Goal: Check status: Check status

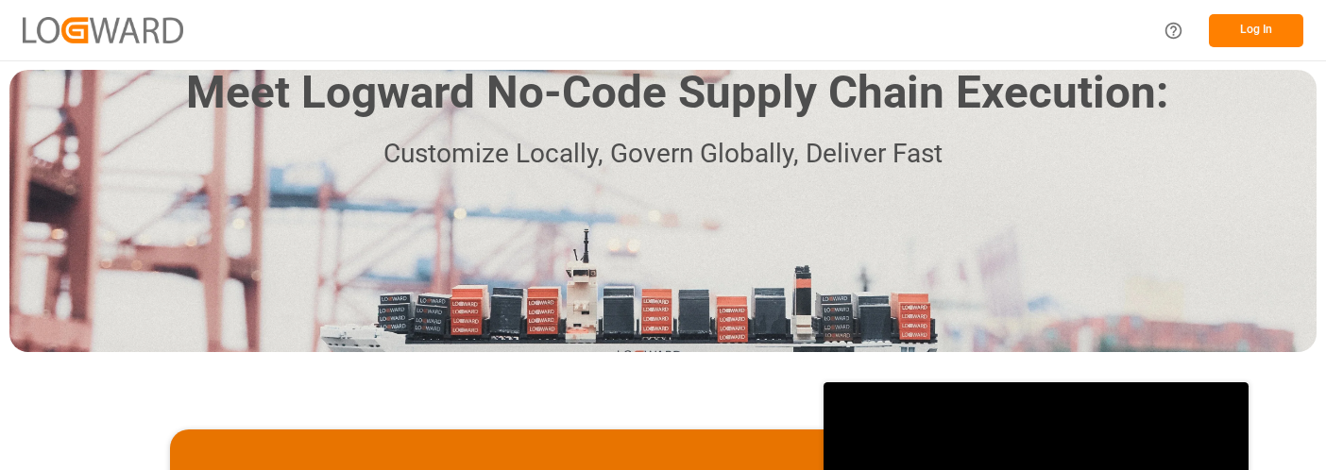
click at [1262, 25] on button "Log In" at bounding box center [1256, 30] width 94 height 33
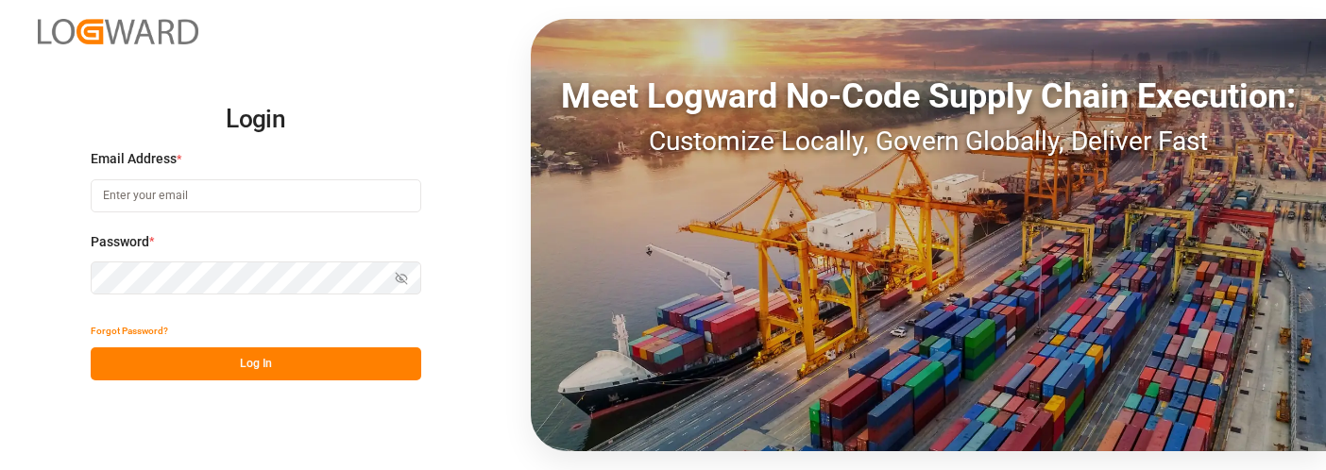
type input "[PERSON_NAME][EMAIL_ADDRESS][PERSON_NAME][DOMAIN_NAME]"
click at [321, 360] on button "Log In" at bounding box center [256, 363] width 330 height 33
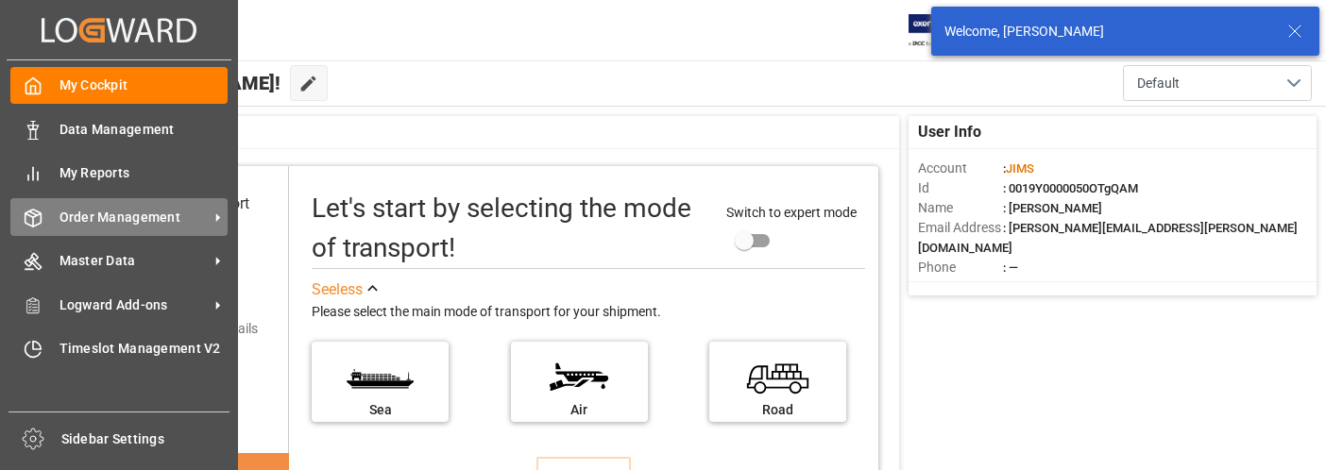
click at [120, 217] on span "Order Management" at bounding box center [133, 218] width 149 height 20
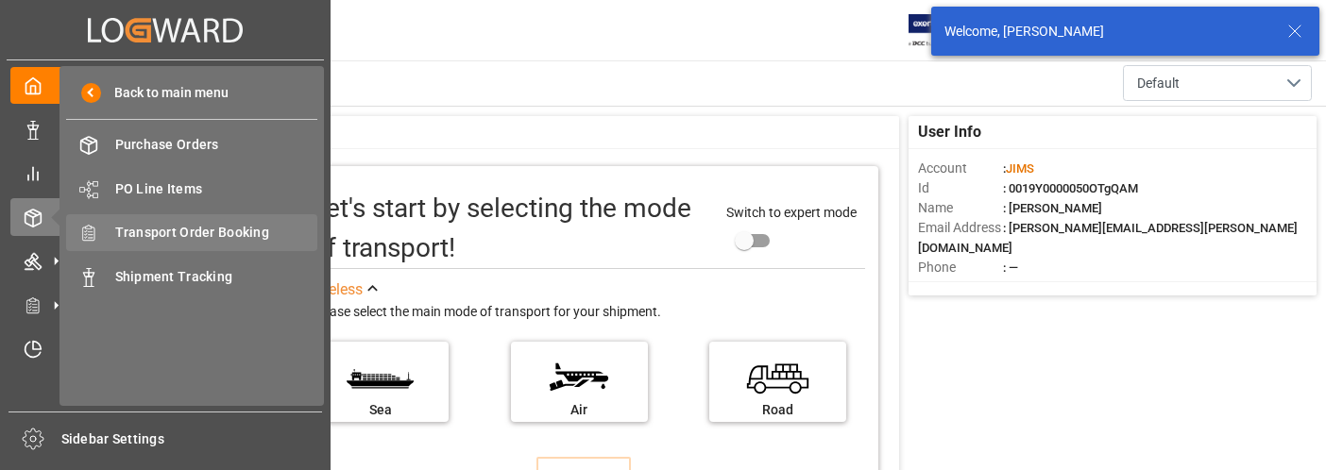
click at [240, 230] on span "Transport Order Booking" at bounding box center [216, 233] width 203 height 20
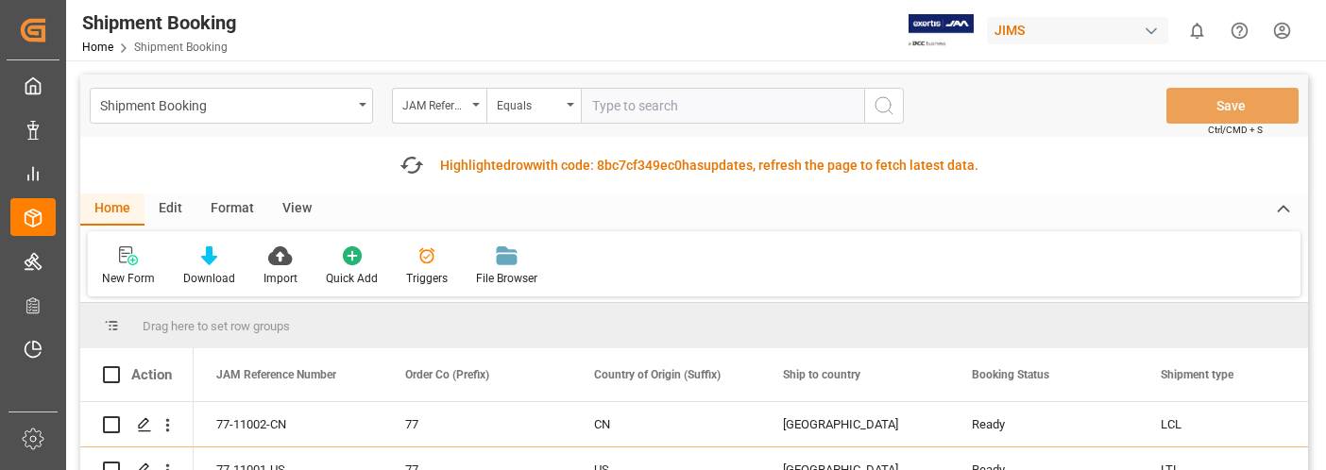
click at [643, 100] on input "text" at bounding box center [722, 106] width 283 height 36
type input "22-10621-JP"
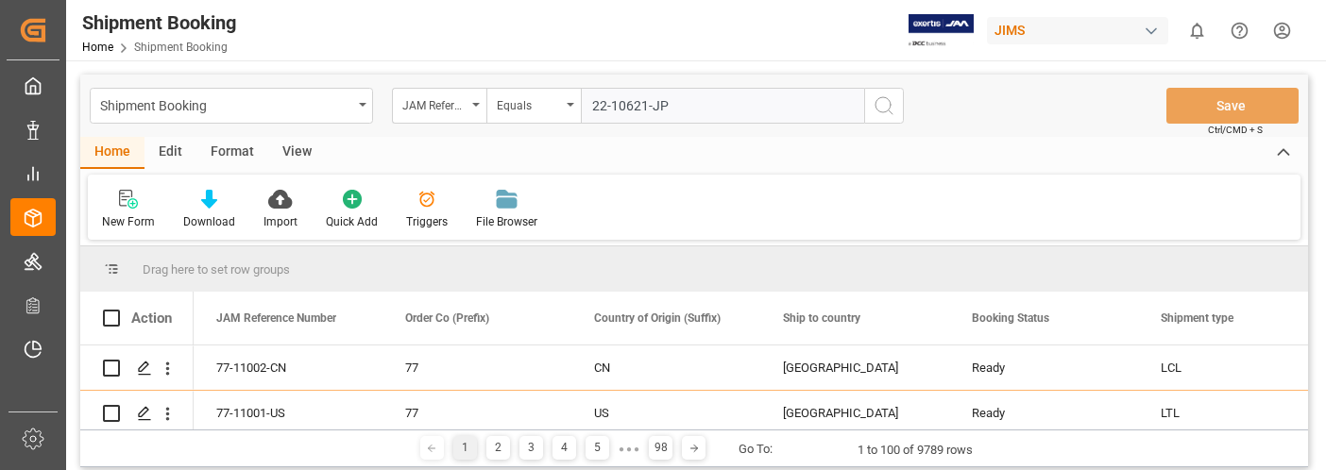
click at [891, 104] on icon "search button" at bounding box center [883, 105] width 23 height 23
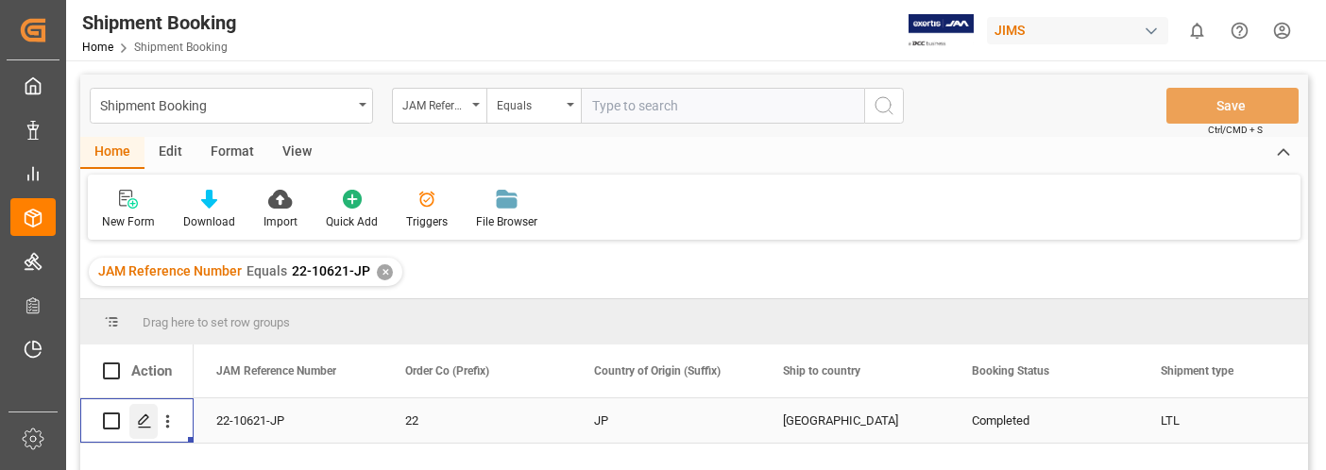
click at [145, 418] on icon "Press SPACE to select this row." at bounding box center [144, 421] width 15 height 15
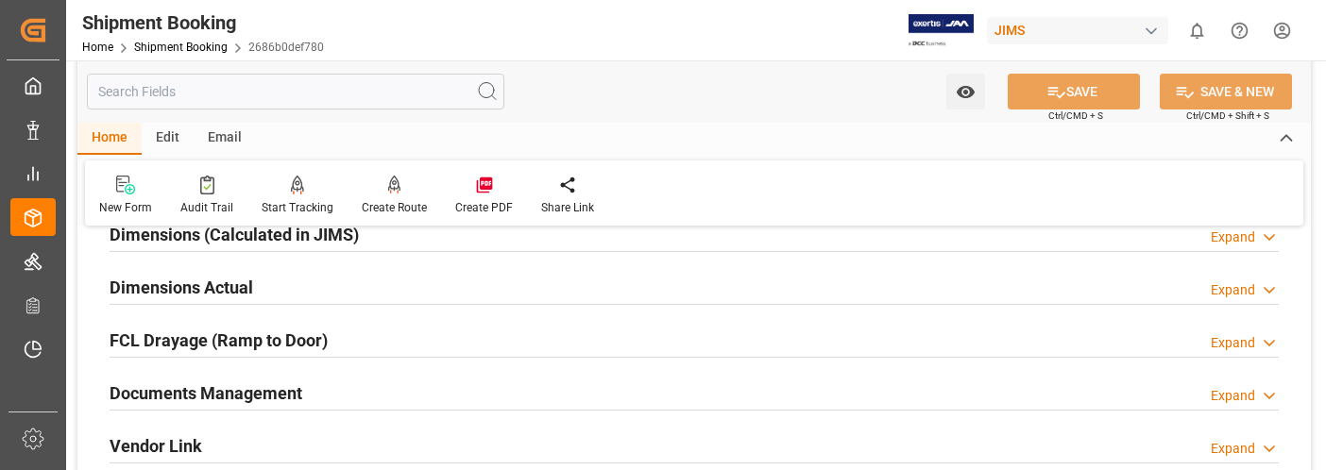
scroll to position [472, 0]
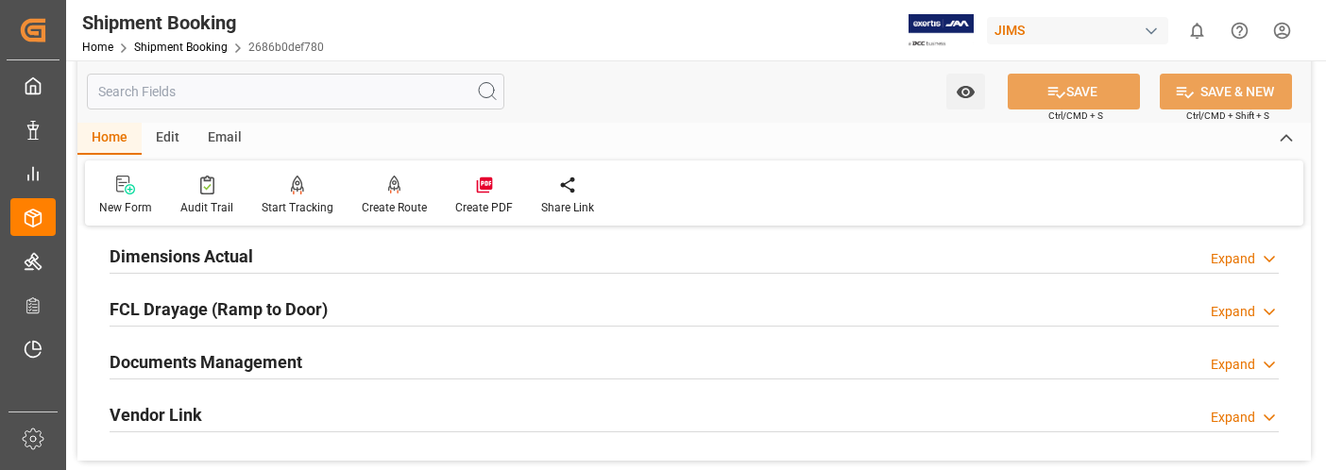
click at [1237, 361] on div "Expand" at bounding box center [1232, 365] width 44 height 20
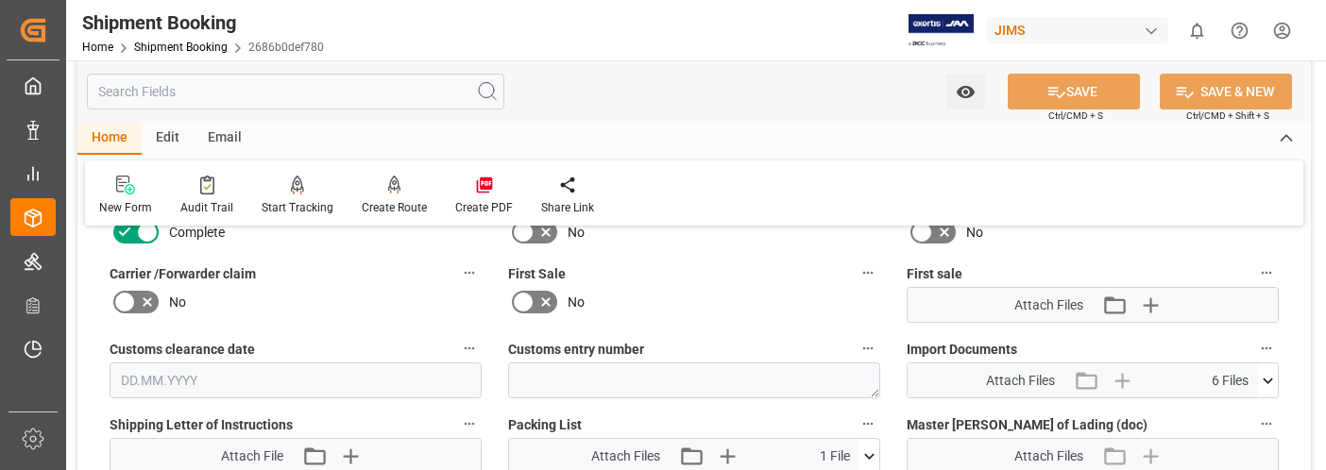
scroll to position [850, 0]
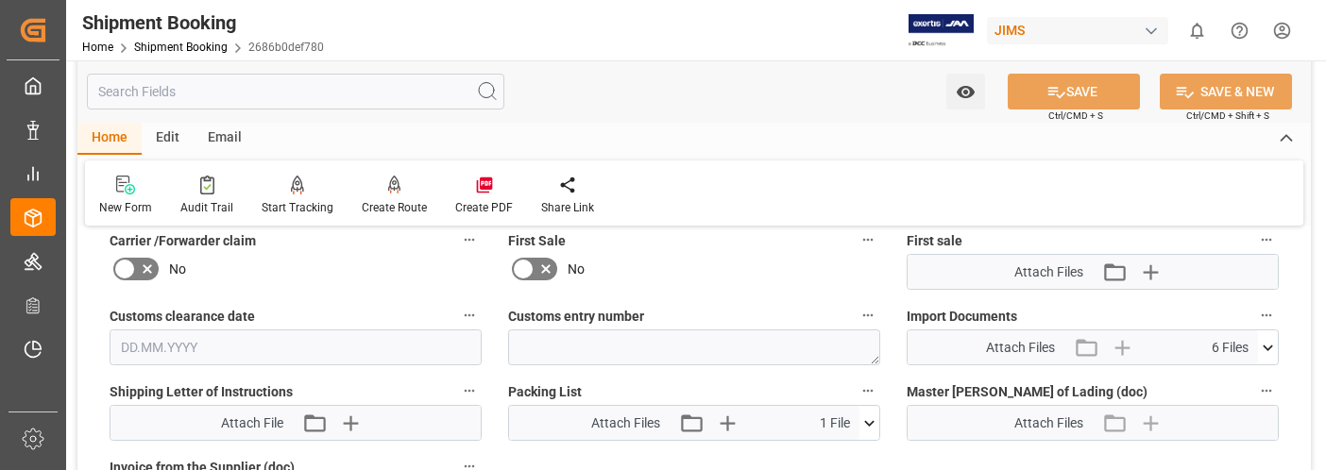
click at [1272, 347] on icon at bounding box center [1268, 348] width 20 height 20
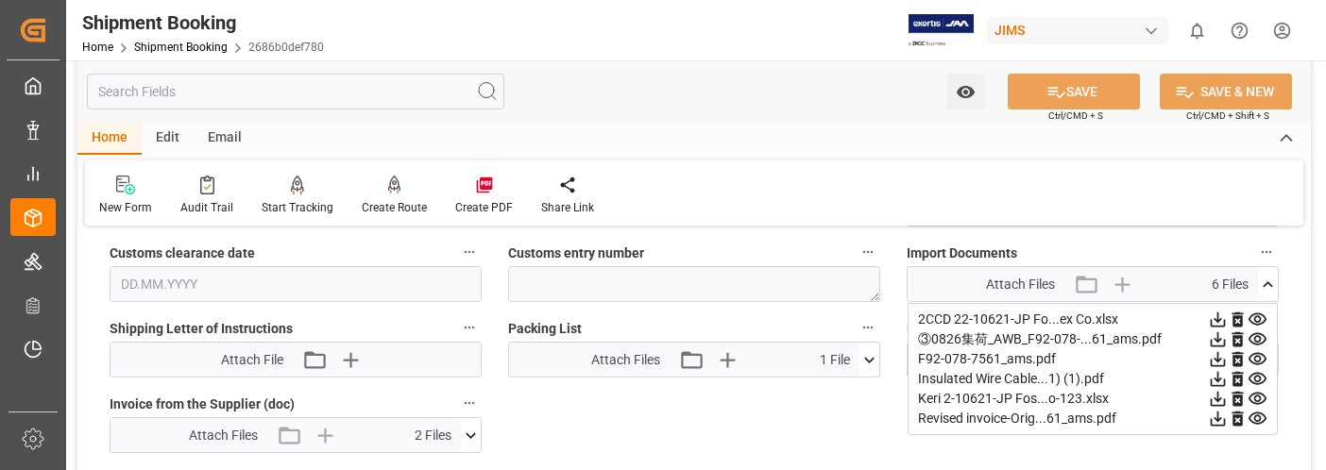
scroll to position [944, 0]
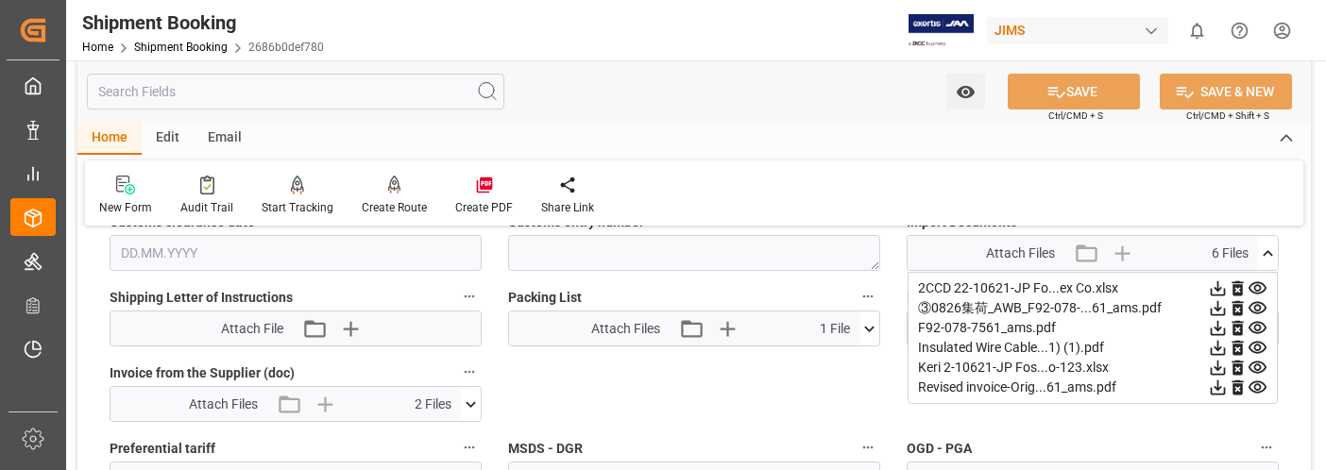
click at [1214, 329] on icon at bounding box center [1218, 328] width 20 height 20
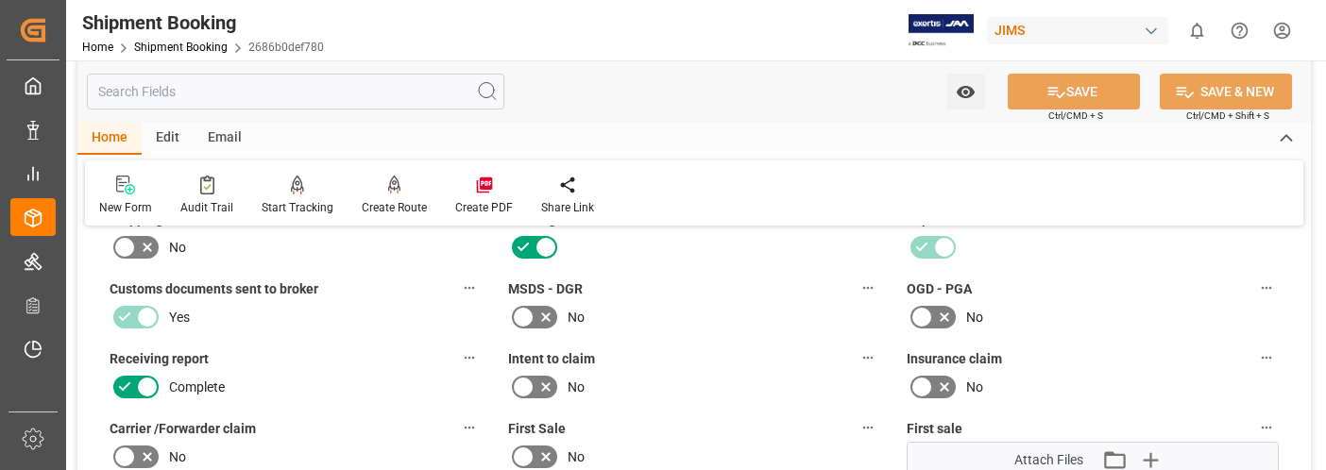
scroll to position [661, 0]
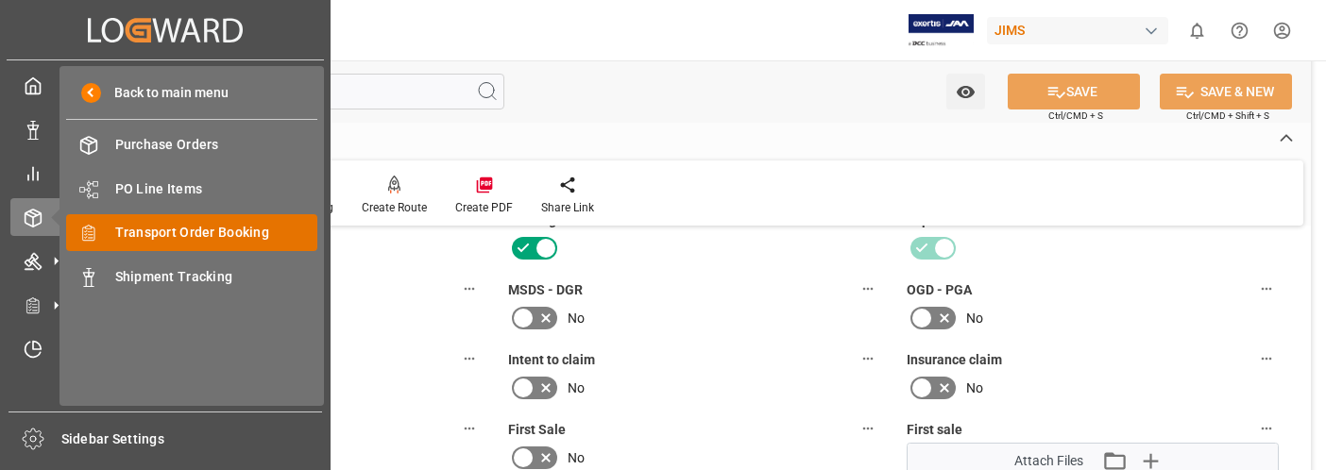
click at [194, 235] on span "Transport Order Booking" at bounding box center [216, 233] width 203 height 20
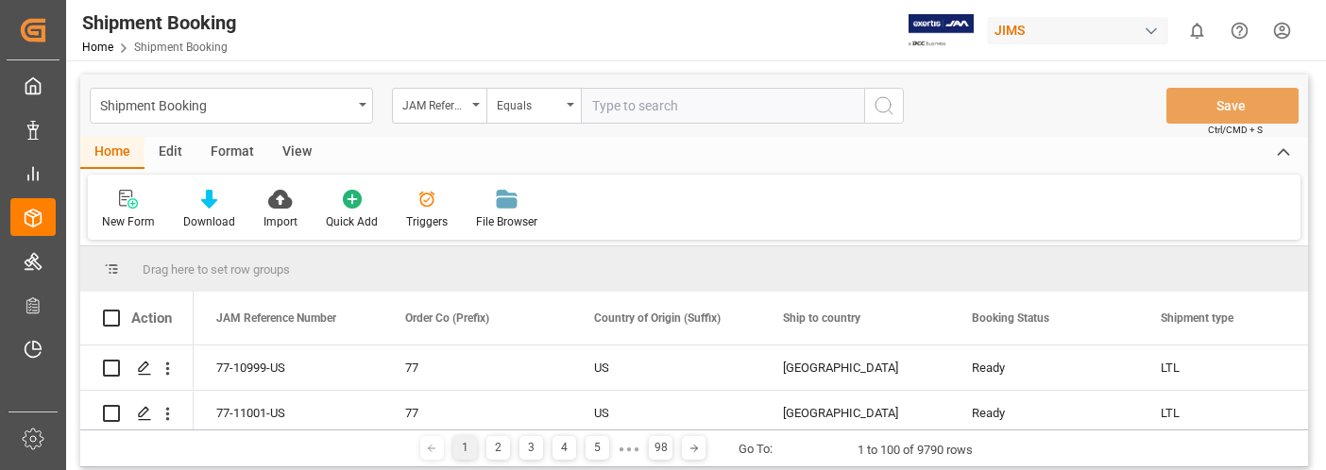
click at [691, 109] on input "text" at bounding box center [722, 106] width 283 height 36
type input "22-10049-CN"
click at [887, 106] on icon "search button" at bounding box center [883, 105] width 23 height 23
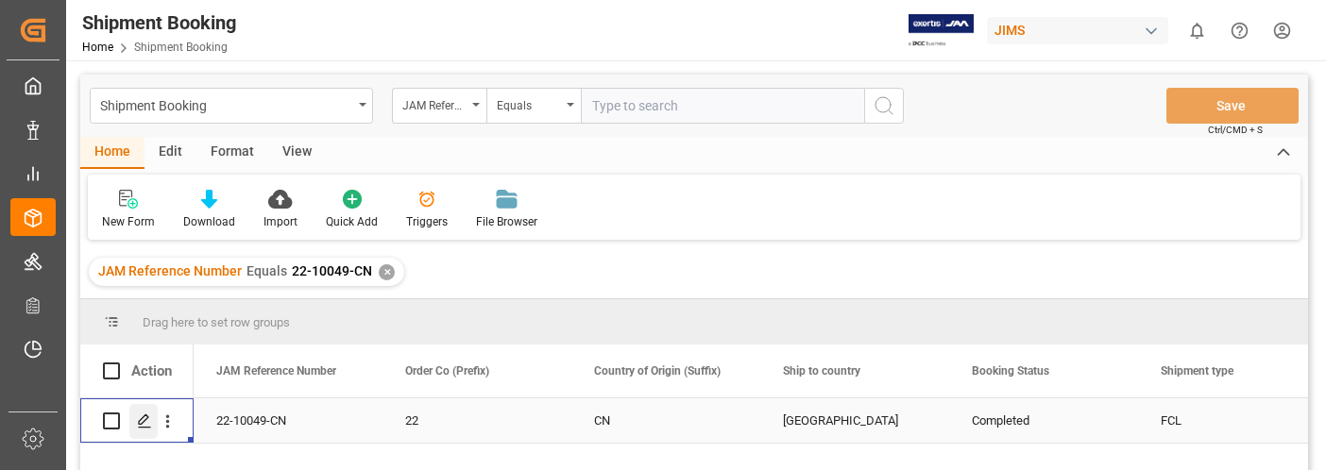
click at [143, 420] on icon "Press SPACE to select this row." at bounding box center [144, 421] width 15 height 15
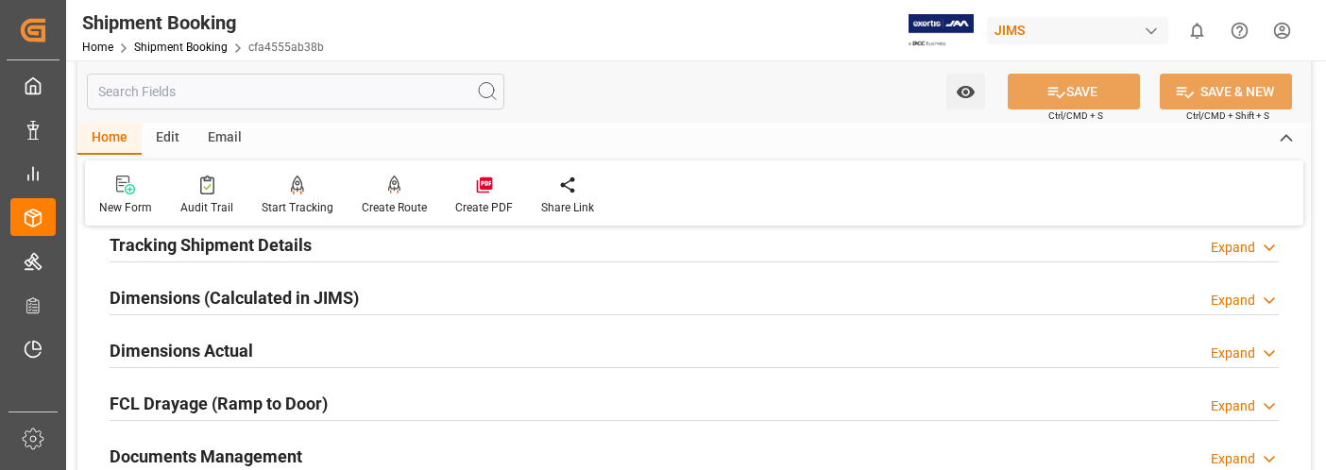
scroll to position [472, 0]
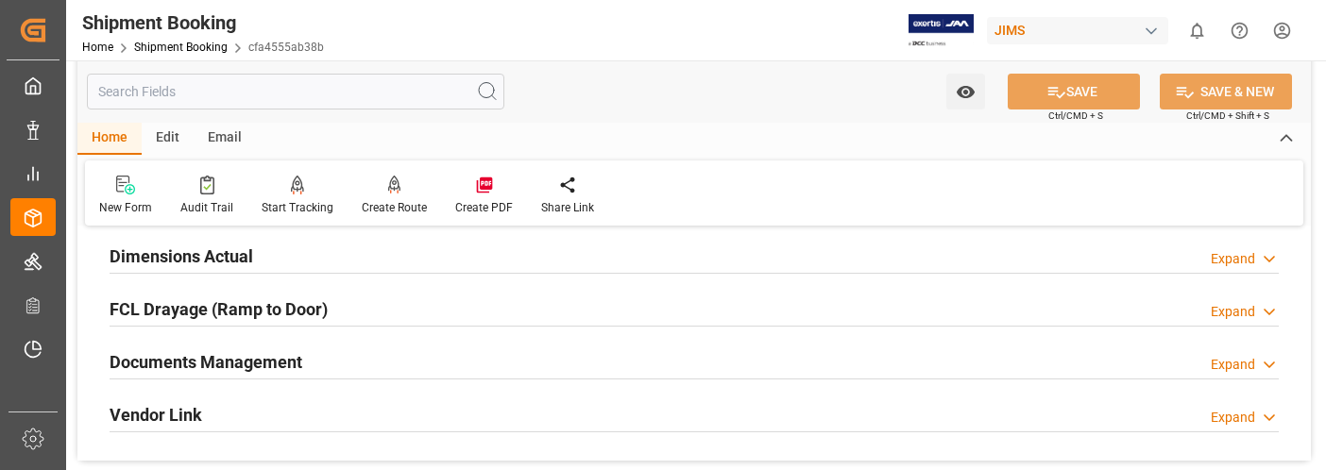
click at [1240, 364] on div "Expand" at bounding box center [1232, 365] width 44 height 20
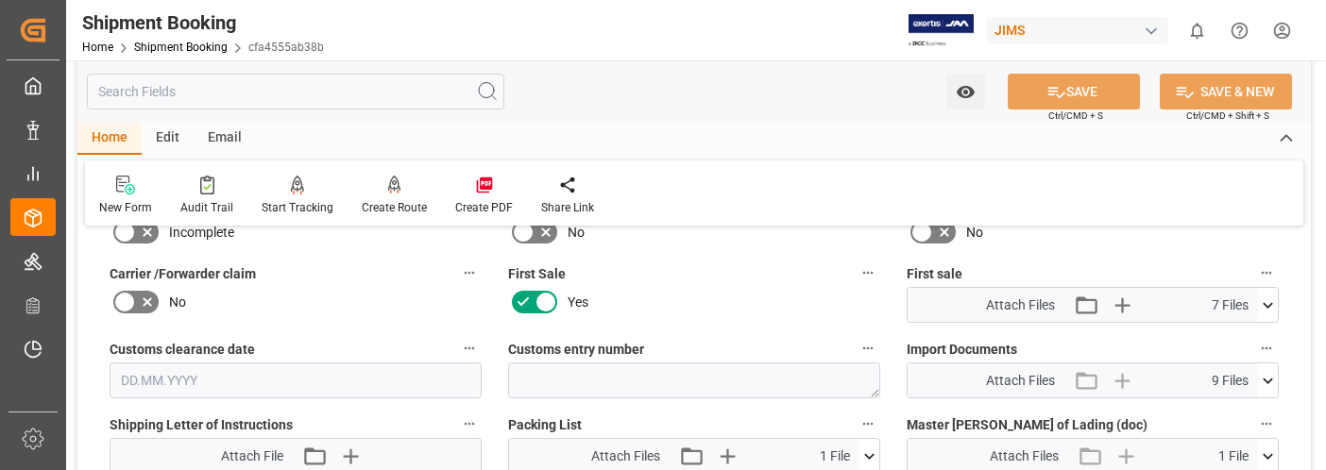
scroll to position [850, 0]
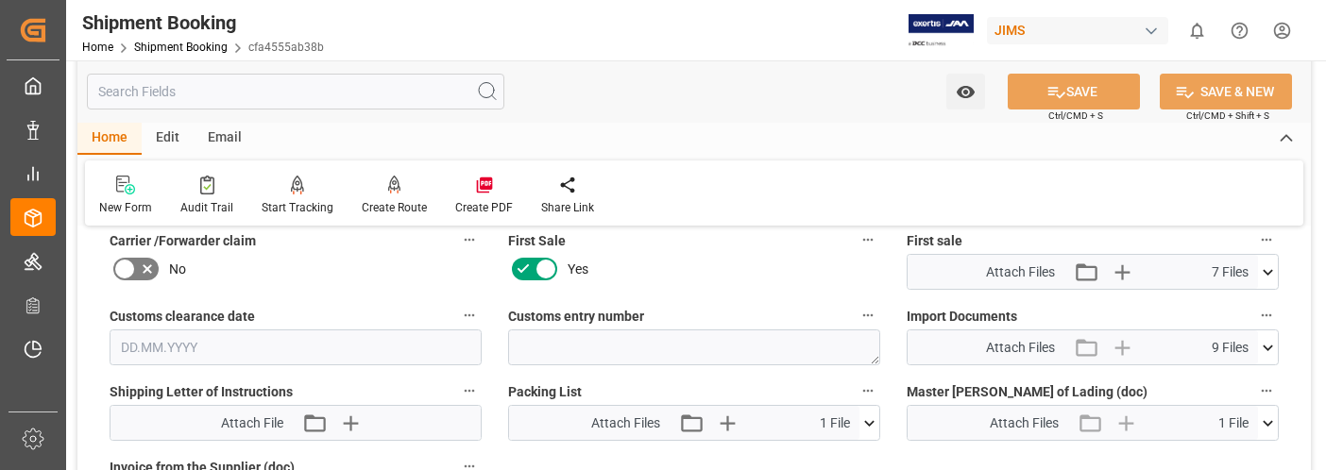
click at [1267, 347] on icon at bounding box center [1268, 348] width 20 height 20
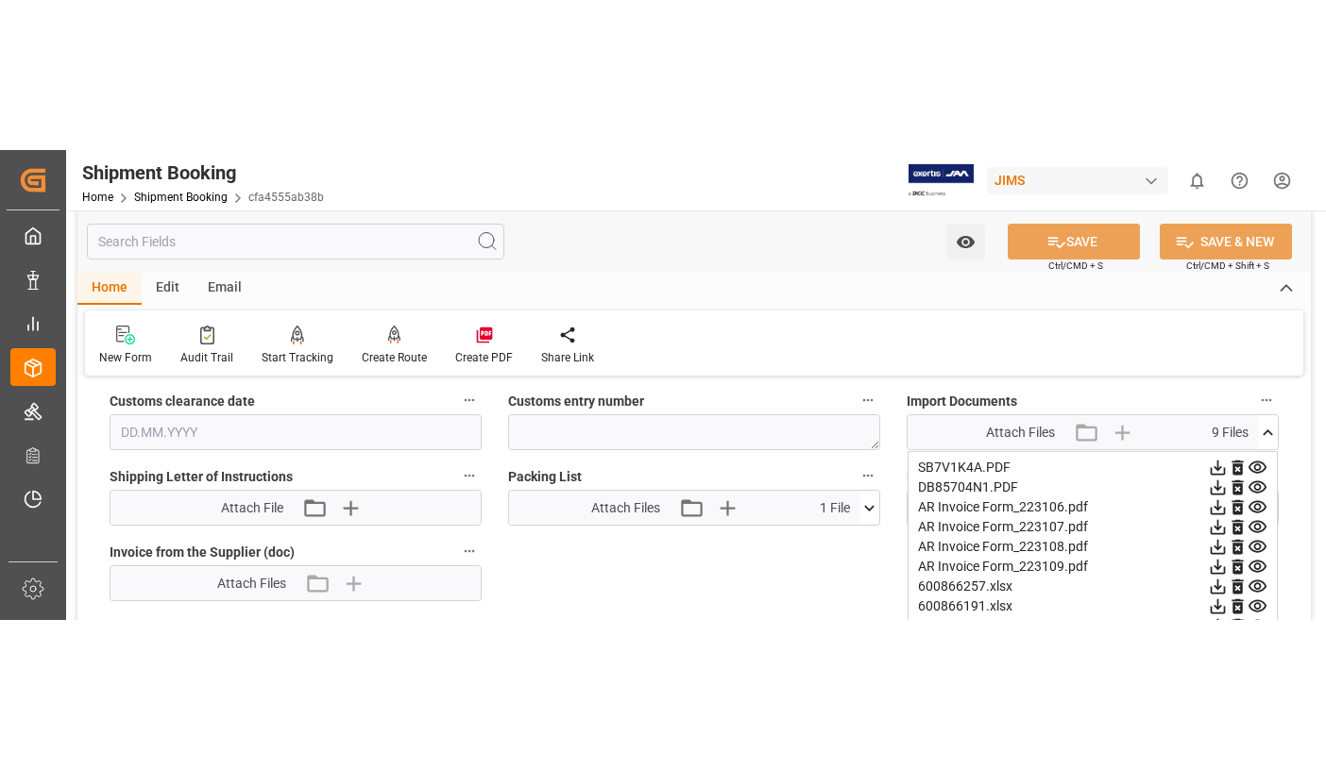
scroll to position [944, 0]
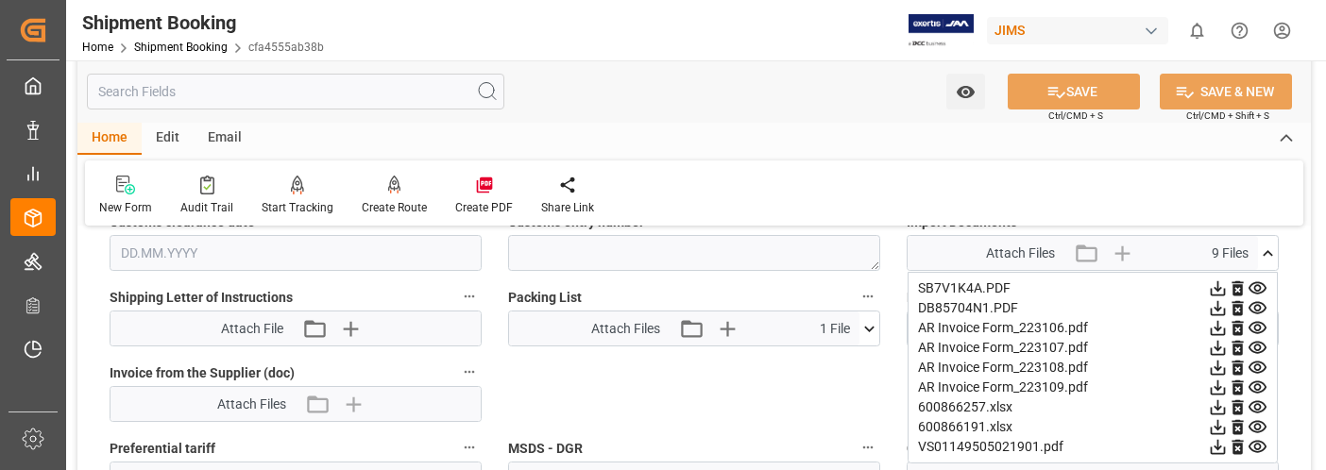
click at [1213, 328] on icon at bounding box center [1218, 328] width 20 height 20
click at [1222, 347] on icon at bounding box center [1218, 348] width 20 height 20
click at [1218, 348] on icon at bounding box center [1217, 348] width 15 height 15
click at [1217, 369] on icon at bounding box center [1217, 368] width 15 height 15
click at [1216, 384] on icon at bounding box center [1218, 388] width 20 height 20
